Goal: Use online tool/utility: Utilize a website feature to perform a specific function

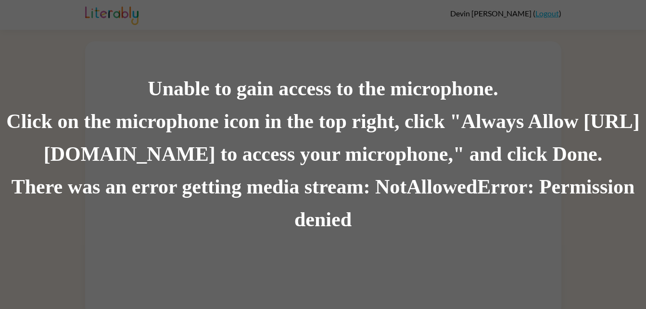
click at [168, 11] on div "Unable to gain access to the microphone. Click on the microphone icon in the to…" at bounding box center [323, 154] width 646 height 309
click at [585, 78] on div "Unable to gain access to the microphone." at bounding box center [323, 89] width 646 height 33
click at [423, 125] on div "Click on the microphone icon in the top right, click "Always Allow [URL][DOMAIN…" at bounding box center [323, 137] width 646 height 65
click at [336, 154] on div "Click on the microphone icon in the top right, click "Always Allow [URL][DOMAIN…" at bounding box center [323, 137] width 646 height 65
click at [527, 159] on div "Click on the microphone icon in the top right, click "Always Allow [URL][DOMAIN…" at bounding box center [323, 137] width 646 height 65
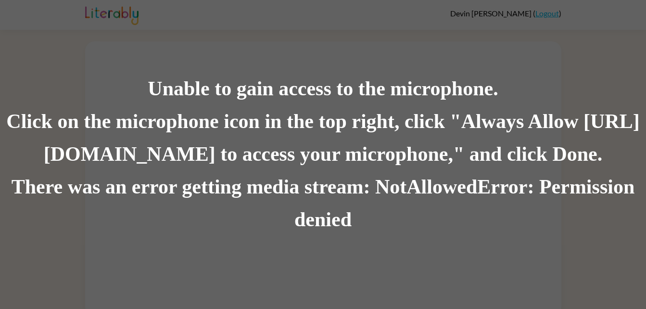
scroll to position [7, 0]
drag, startPoint x: 435, startPoint y: 193, endPoint x: 388, endPoint y: 190, distance: 46.8
click at [388, 190] on div "There was an error getting media stream: NotAllowedError: Permission denied" at bounding box center [323, 203] width 646 height 65
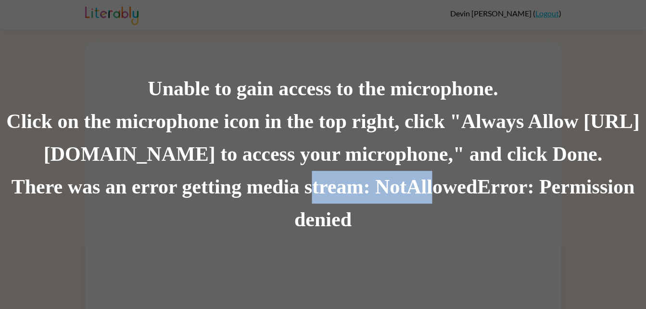
drag, startPoint x: 310, startPoint y: 192, endPoint x: 436, endPoint y: 192, distance: 126.1
click at [436, 192] on div "There was an error getting media stream: NotAllowedError: Permission denied" at bounding box center [323, 203] width 646 height 65
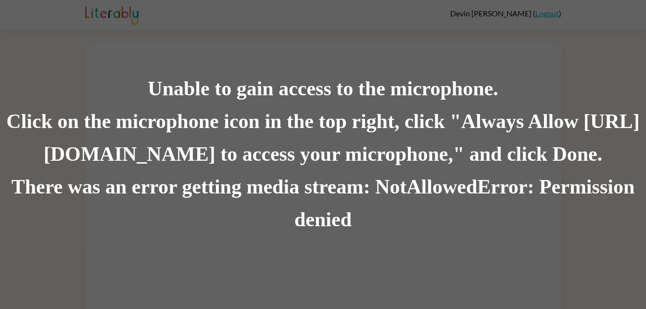
click at [167, 68] on div "Unable to gain access to the microphone. Click on the microphone icon in the to…" at bounding box center [323, 154] width 646 height 309
click at [497, 81] on div "Unable to gain access to the microphone." at bounding box center [323, 89] width 646 height 33
click at [516, 105] on div "Unable to gain access to the microphone." at bounding box center [323, 89] width 646 height 33
click at [458, 196] on div "There was an error getting media stream: NotAllowedError: Permission denied" at bounding box center [323, 203] width 646 height 65
click at [396, 236] on div "Unable to gain access to the microphone. Click on the microphone icon in the to…" at bounding box center [323, 154] width 646 height 309
